Goal: Navigation & Orientation: Find specific page/section

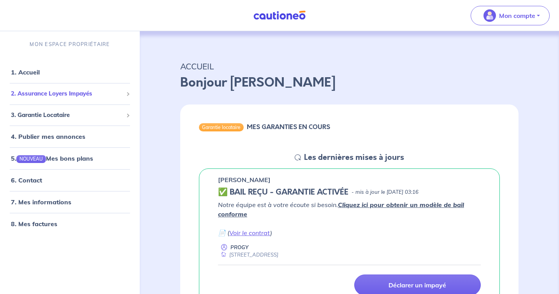
click at [41, 96] on span "2. Assurance Loyers Impayés" at bounding box center [67, 93] width 112 height 9
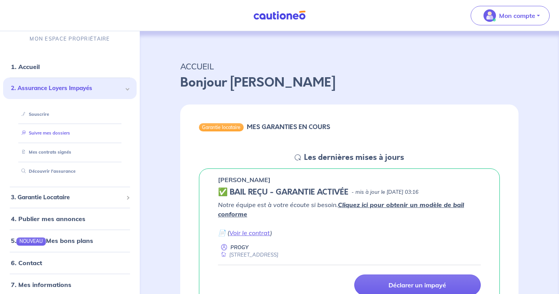
scroll to position [31, 0]
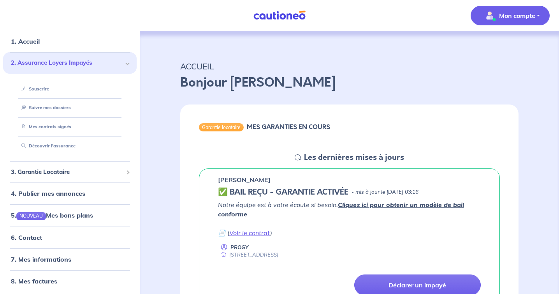
click at [520, 24] on button "Mon compte" at bounding box center [510, 15] width 79 height 19
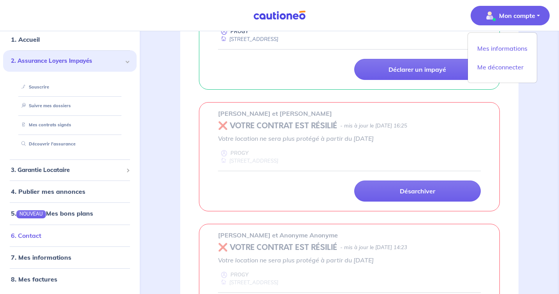
scroll to position [391, 0]
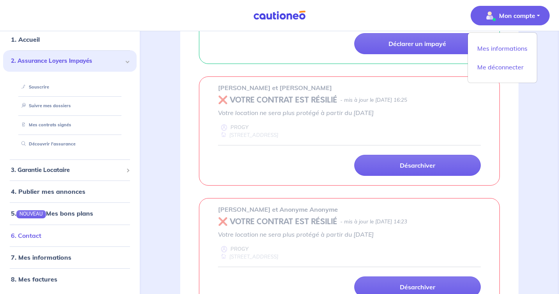
click at [28, 234] on link "6. Contact" at bounding box center [26, 235] width 30 height 8
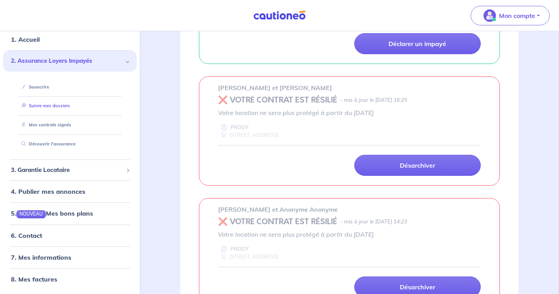
click at [67, 107] on link "Suivre mes dossiers" at bounding box center [44, 105] width 52 height 5
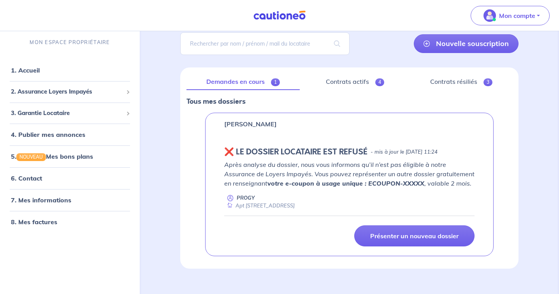
scroll to position [71, 0]
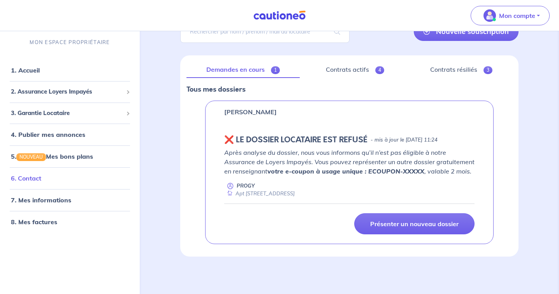
click at [35, 174] on link "6. Contact" at bounding box center [26, 178] width 30 height 8
click at [49, 201] on link "7. Mes informations" at bounding box center [40, 200] width 58 height 8
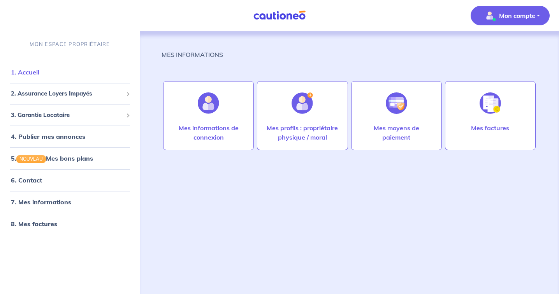
click at [39, 71] on link "1. Accueil" at bounding box center [25, 72] width 28 height 8
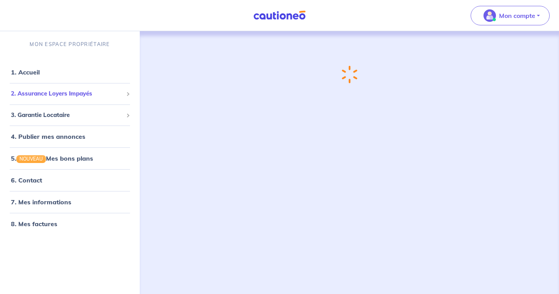
click at [40, 93] on span "2. Assurance Loyers Impayés" at bounding box center [67, 93] width 112 height 9
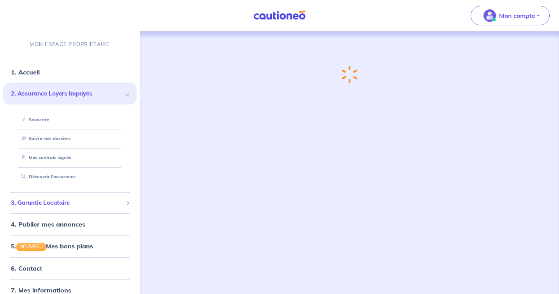
click at [20, 198] on div "3. Garantie Locataire" at bounding box center [70, 202] width 134 height 15
